Goal: Task Accomplishment & Management: Complete application form

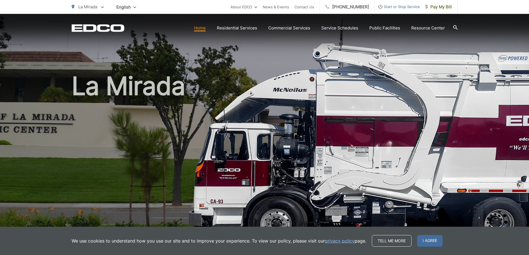
click at [376, 65] on div "La Mirada" at bounding box center [265, 128] width 386 height 229
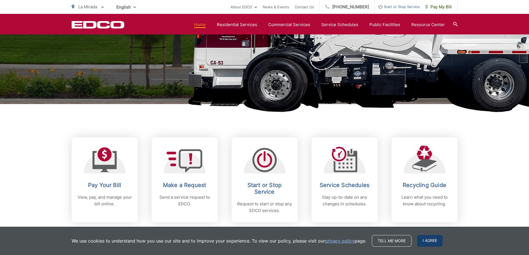
click at [422, 241] on span "I agree" at bounding box center [430, 241] width 26 height 12
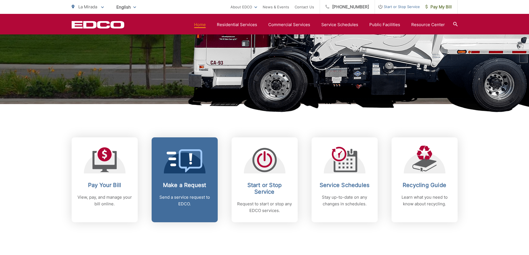
click at [176, 197] on p "Send a service request to EDCO." at bounding box center [184, 200] width 55 height 13
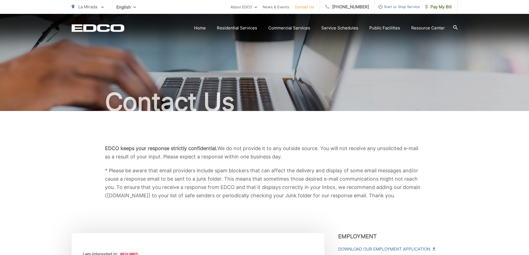
click at [400, 9] on span "Start or Stop Service" at bounding box center [397, 6] width 45 height 7
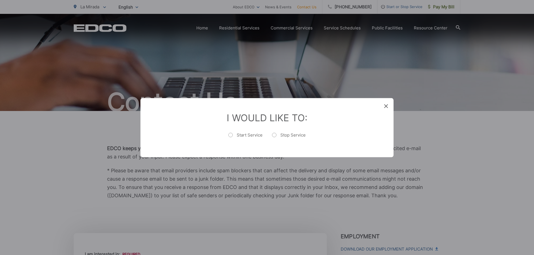
click at [272, 136] on label "Stop Service" at bounding box center [289, 137] width 34 height 11
radio input "true"
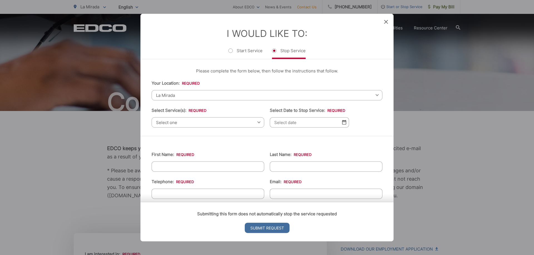
click at [197, 126] on span "Select one" at bounding box center [207, 122] width 113 height 10
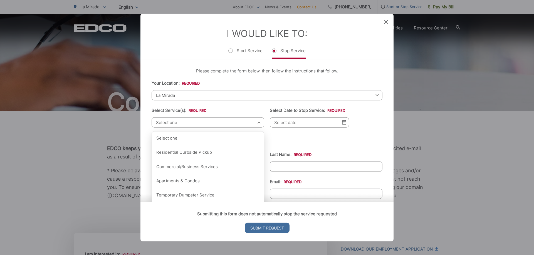
click at [227, 86] on li "Your Location: * Select your location Alpine Bonita Bonsall Borrego Springs Bou…" at bounding box center [266, 90] width 231 height 21
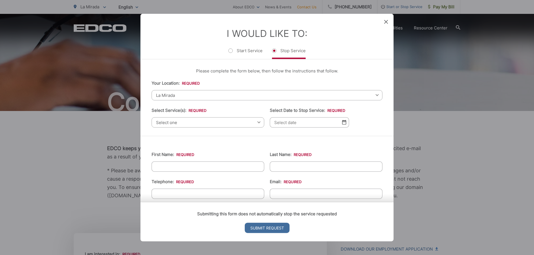
click at [199, 121] on span "Select one" at bounding box center [207, 122] width 113 height 10
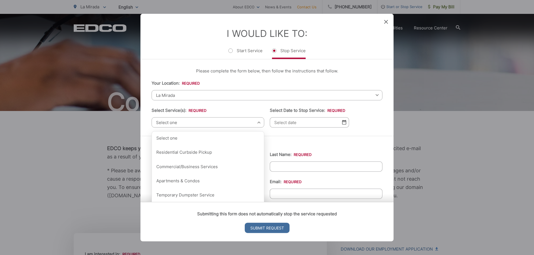
click at [318, 78] on div "Please complete the form below, then follow the instructions that follow. Your …" at bounding box center [266, 97] width 253 height 77
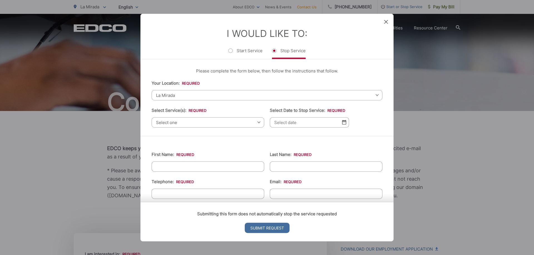
click at [204, 121] on span "Select one" at bounding box center [207, 122] width 113 height 10
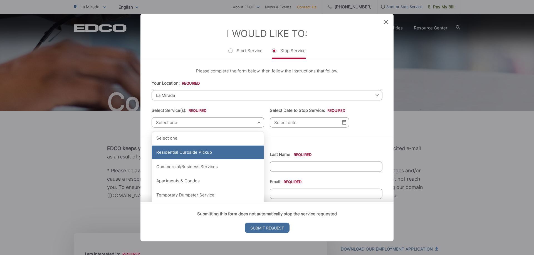
click at [204, 155] on div "Residential Curbside Pickup" at bounding box center [208, 153] width 112 height 14
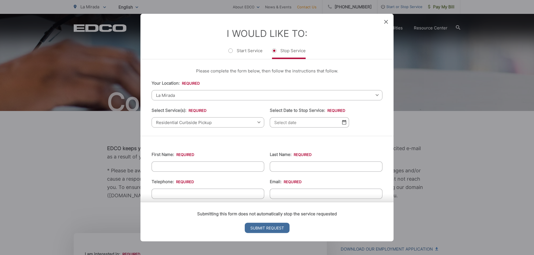
click at [297, 122] on input "Select Date to Stop Service: *" at bounding box center [309, 122] width 79 height 10
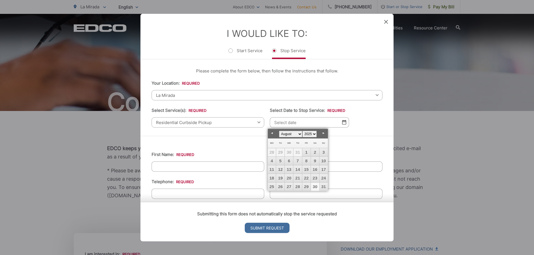
click at [313, 188] on link "30" at bounding box center [315, 187] width 8 height 8
type input "08/30/2025"
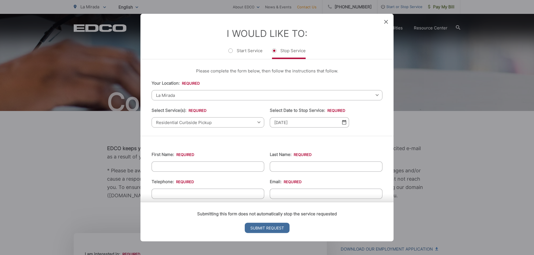
click at [164, 168] on input "First Name: *" at bounding box center [207, 166] width 113 height 10
type input "Marissa"
drag, startPoint x: 285, startPoint y: 168, endPoint x: 232, endPoint y: 164, distance: 52.9
type input "Chance-Brey"
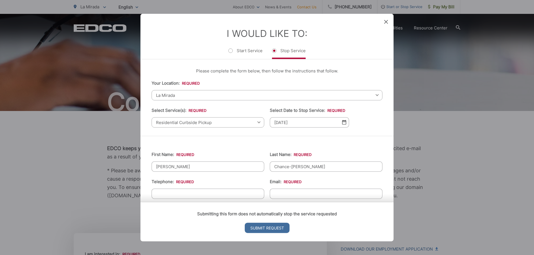
click at [181, 187] on li "Telephone: *" at bounding box center [207, 188] width 113 height 21
click at [199, 202] on div "Submitting this form does not automatically stop the service requested Submit R…" at bounding box center [266, 221] width 253 height 39
click at [189, 203] on div "Submitting this form does not automatically stop the service requested Submit R…" at bounding box center [266, 221] width 253 height 39
click at [178, 193] on input "(___) ___-____" at bounding box center [207, 194] width 113 height 10
type input "(___) ___-___5"
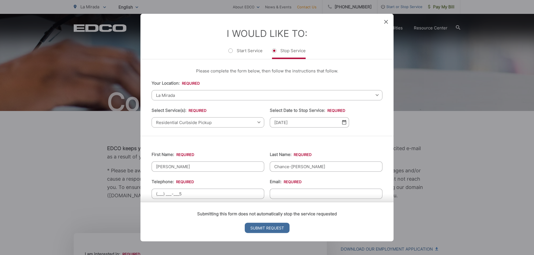
click at [158, 193] on input "(___) ___-___5" at bounding box center [207, 194] width 113 height 10
drag, startPoint x: 185, startPoint y: 194, endPoint x: 145, endPoint y: 191, distance: 39.8
click at [145, 191] on form "Entry Status None In Progress Completed None None In Progress Completed I Would…" at bounding box center [266, 128] width 253 height 228
click at [157, 194] on form "Entry Status None In Progress Completed None None In Progress Completed I Would…" at bounding box center [266, 128] width 253 height 228
type input "(562) 587-7064"
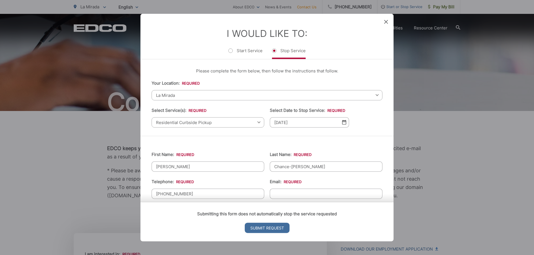
click at [302, 192] on input "Email: *" at bounding box center [326, 194] width 113 height 10
type input "mcstar2218@gmail.com"
type input "5625877064"
type input "12852 Larrylyn Dr"
type input "(562) 587-7064"
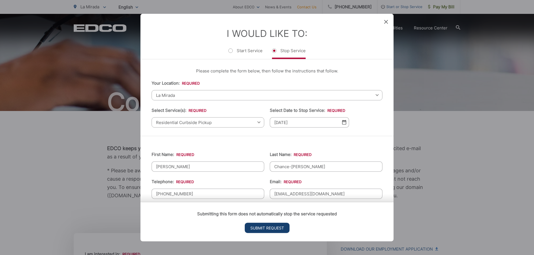
click at [281, 226] on input "Submit Request" at bounding box center [267, 228] width 45 height 10
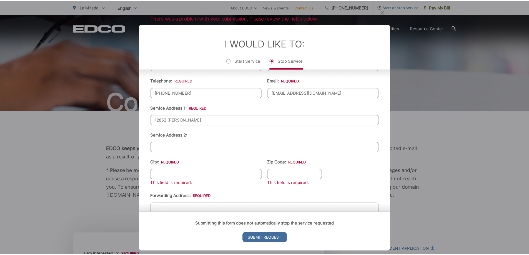
scroll to position [167, 0]
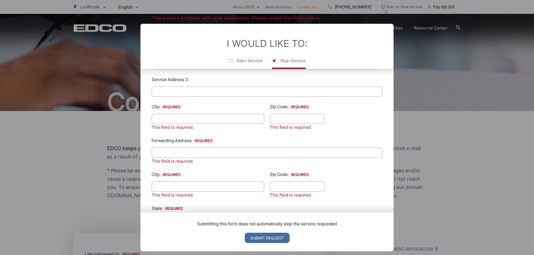
click at [196, 118] on input "City: *" at bounding box center [207, 119] width 113 height 10
type input "La Mirada"
type input "90638"
type input "12852 Larrylyn Dr"
drag, startPoint x: 200, startPoint y: 154, endPoint x: 18, endPoint y: 124, distance: 185.0
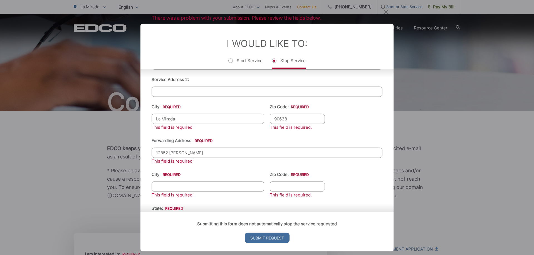
click at [18, 124] on div "There was a problem with your submission. Please review the fields below. Entry…" at bounding box center [267, 127] width 534 height 255
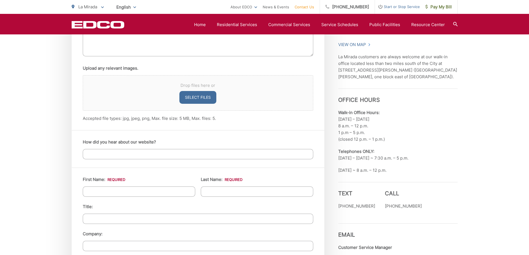
scroll to position [333, 0]
